Goal: Register for event/course

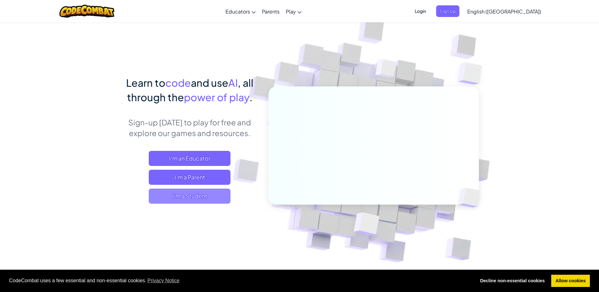
click at [218, 198] on span "I'm a Student" at bounding box center [190, 196] width 82 height 15
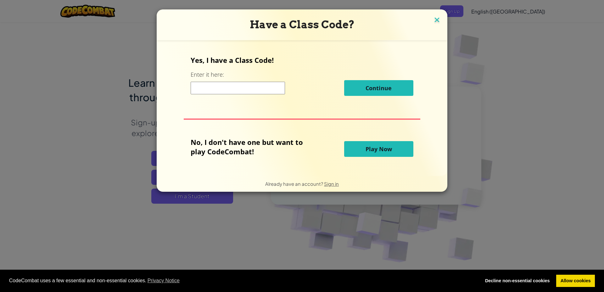
click at [437, 19] on img at bounding box center [437, 20] width 8 height 9
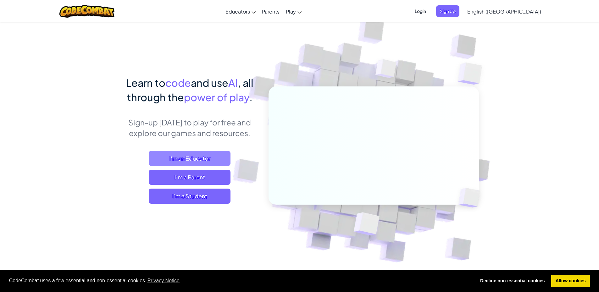
click at [183, 156] on span "I'm an Educator" at bounding box center [190, 158] width 82 height 15
click at [196, 205] on div "Learn to code and use AI , all through the power of play . Sign-up [DATE] to pl…" at bounding box center [190, 146] width 139 height 141
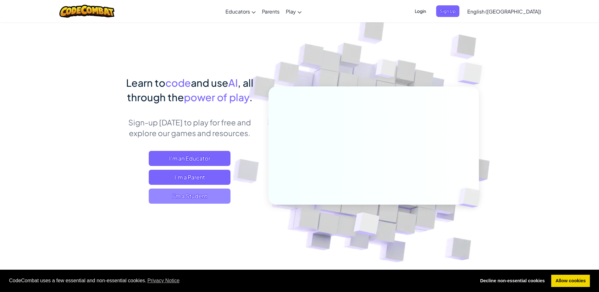
click at [194, 196] on span "I'm a Student" at bounding box center [190, 196] width 82 height 15
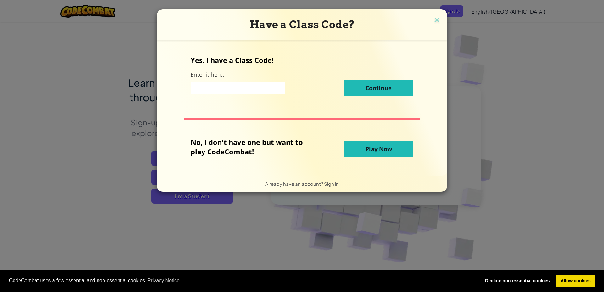
click at [247, 82] on input at bounding box center [238, 88] width 94 height 13
click at [372, 148] on span "Play Now" at bounding box center [379, 149] width 26 height 8
